Goal: Task Accomplishment & Management: Use online tool/utility

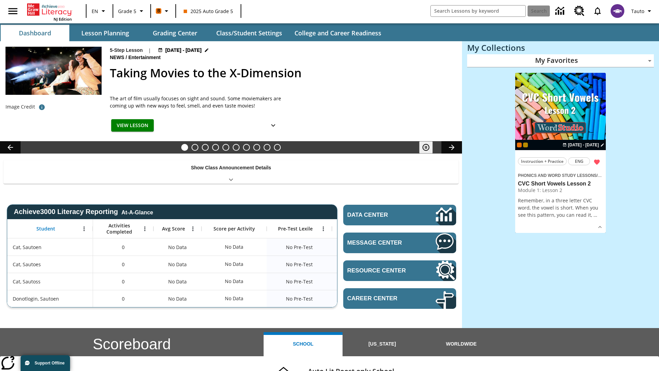
click at [561, 60] on body "Skip to main content NJ Edition EN Grade 5 B 2025 Auto Grade 5 Search Tauto Das…" at bounding box center [329, 273] width 659 height 547
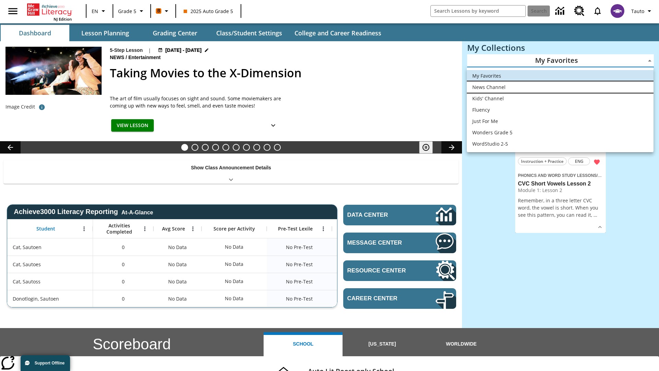
click at [560, 87] on li "News Channel" at bounding box center [560, 86] width 187 height 11
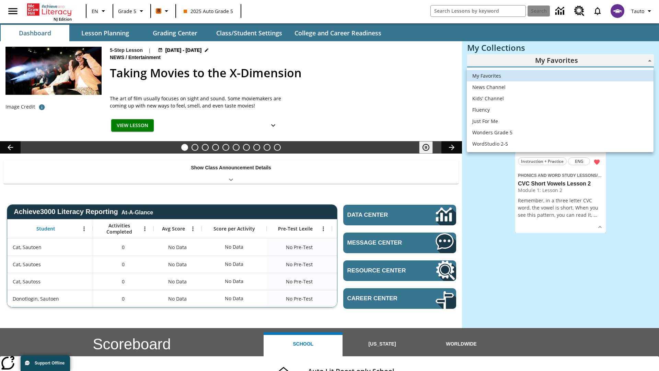
type input "120"
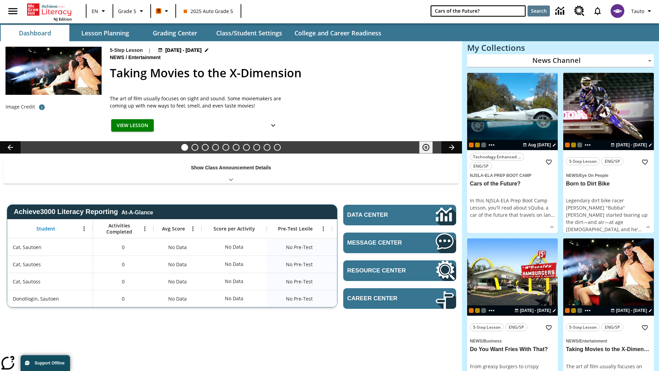
type input "Cars of the Future?"
click at [539, 11] on button "Search" at bounding box center [539, 10] width 22 height 11
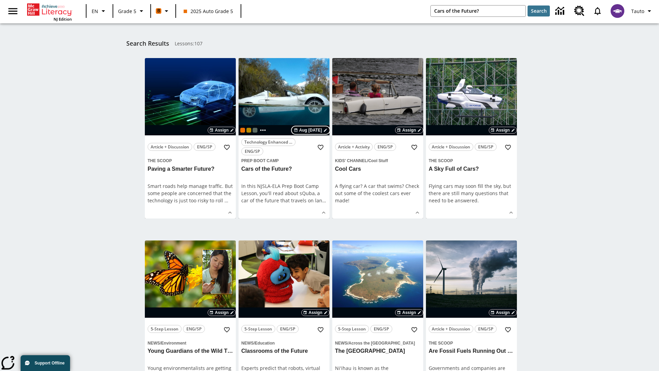
click at [307, 130] on span "Aug [DATE]" at bounding box center [310, 130] width 23 height 6
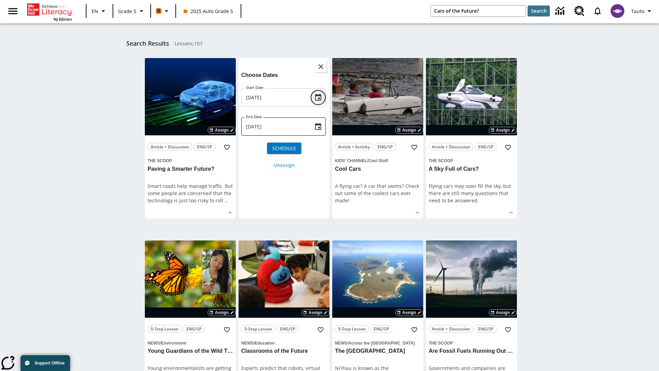
click at [318, 95] on icon "Choose date, selected date is Aug 22, 2025" at bounding box center [318, 97] width 8 height 8
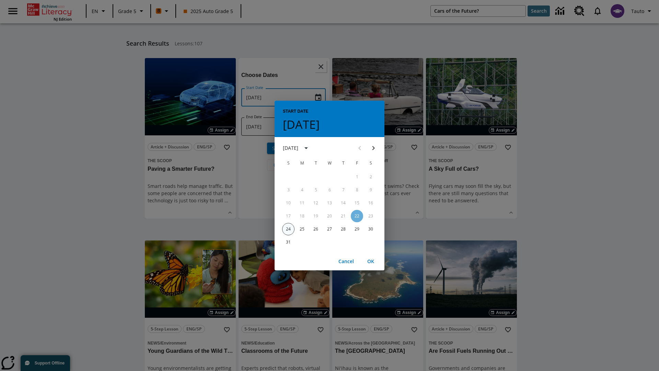
click at [288, 229] on button "24" at bounding box center [288, 229] width 12 height 12
click at [371, 261] on button "OK" at bounding box center [371, 261] width 22 height 13
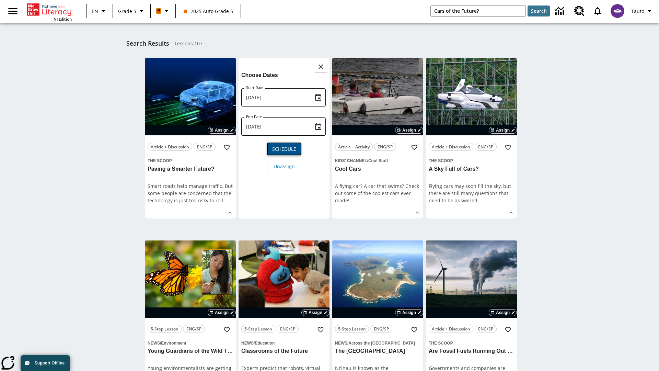
click at [284, 148] on span "Schedule" at bounding box center [284, 148] width 24 height 7
